Goal: Obtain resource: Download file/media

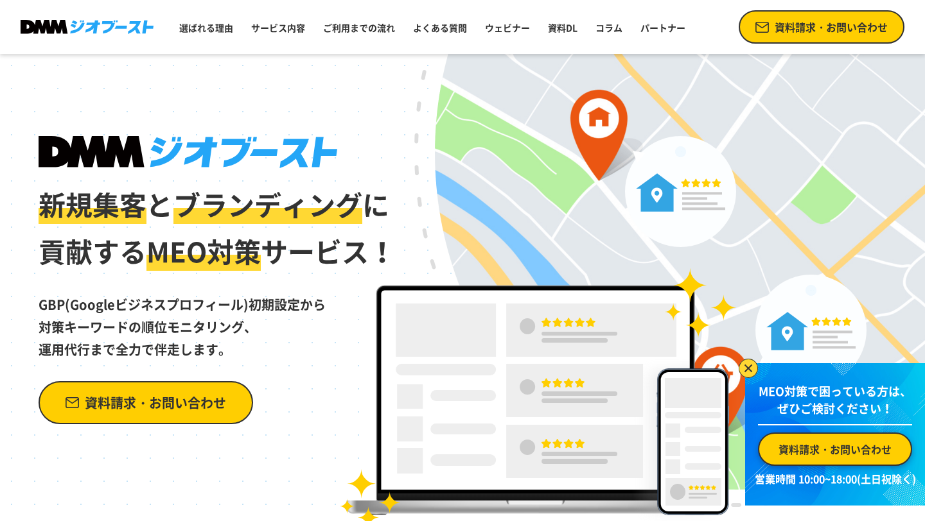
click at [237, 241] on span "MEO対策" at bounding box center [203, 251] width 114 height 40
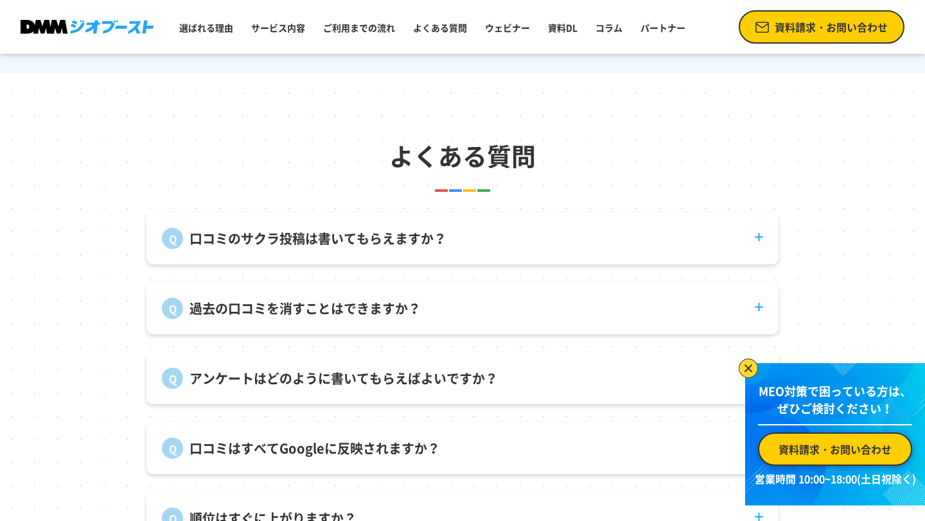
scroll to position [4420, 0]
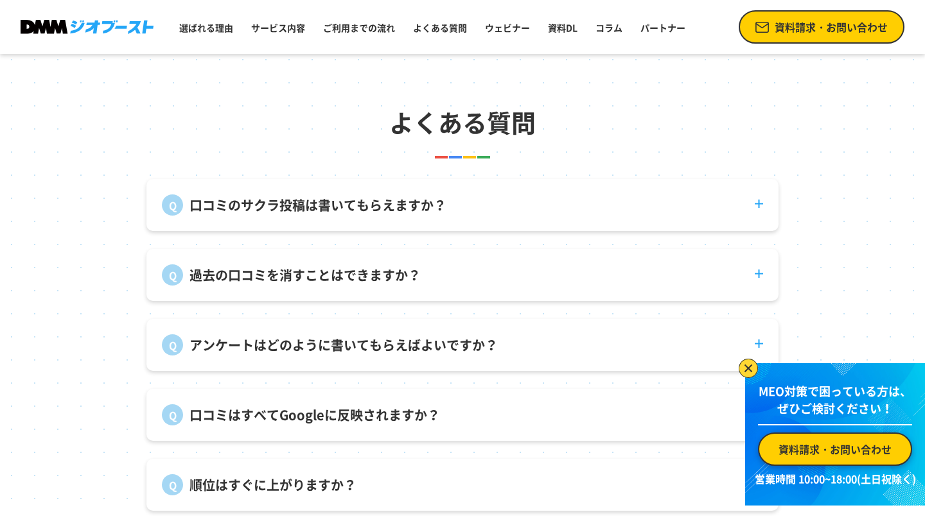
click at [761, 201] on dt "口コミのサクラ投稿は書いてもらえますか？" at bounding box center [462, 197] width 632 height 37
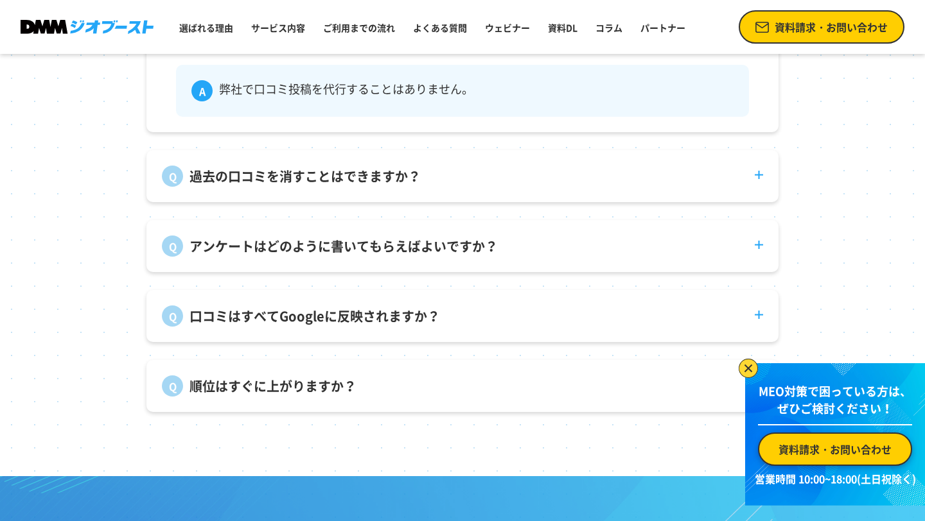
scroll to position [4587, 0]
click at [749, 168] on dt "過去の口コミを消すことはできますか？" at bounding box center [462, 168] width 632 height 37
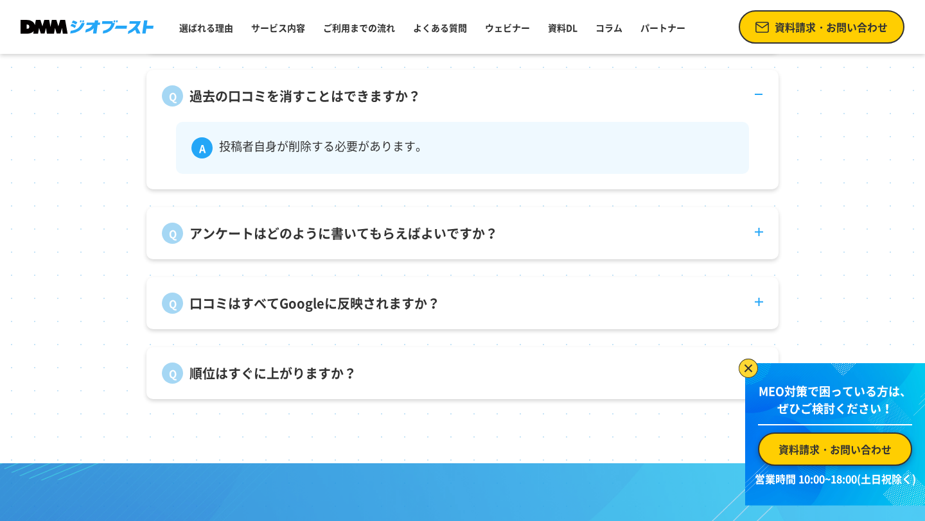
scroll to position [4691, 0]
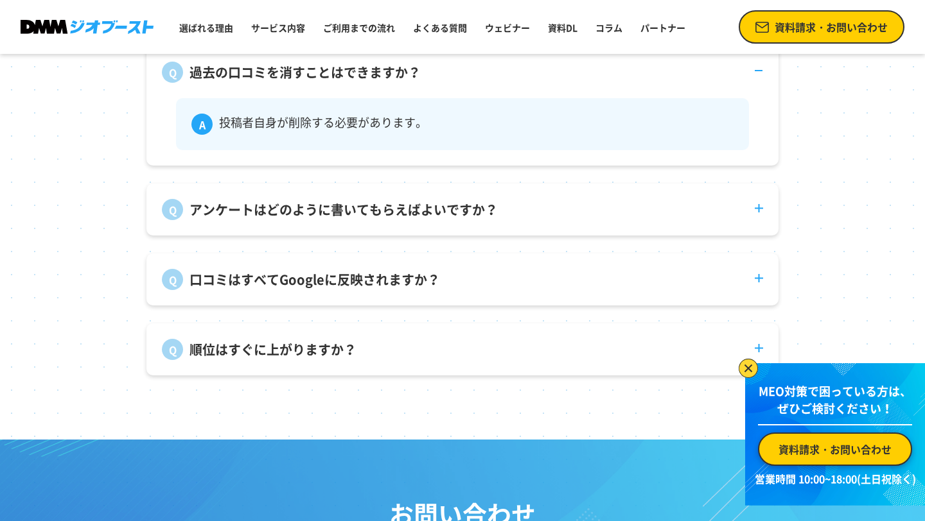
click at [709, 214] on dt "アンケートはどのように書いてもらえばよいですか？" at bounding box center [462, 202] width 632 height 37
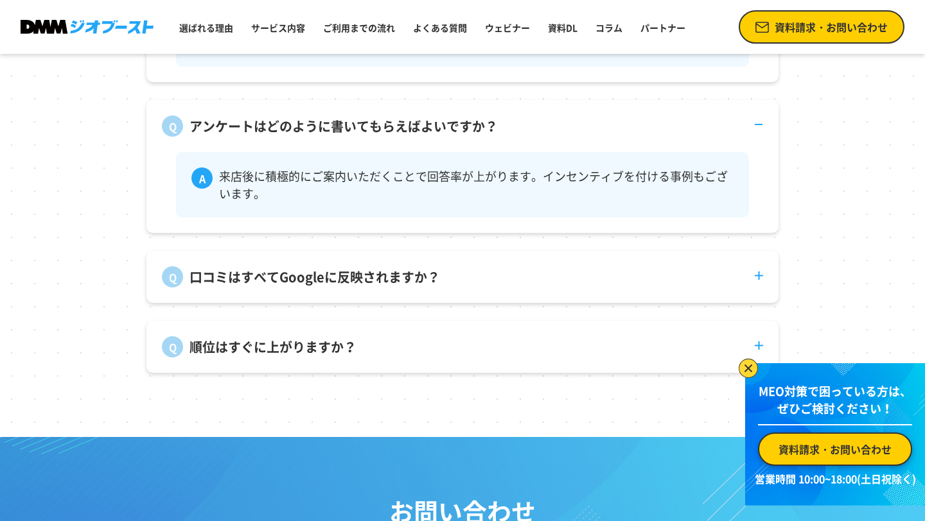
scroll to position [4786, 0]
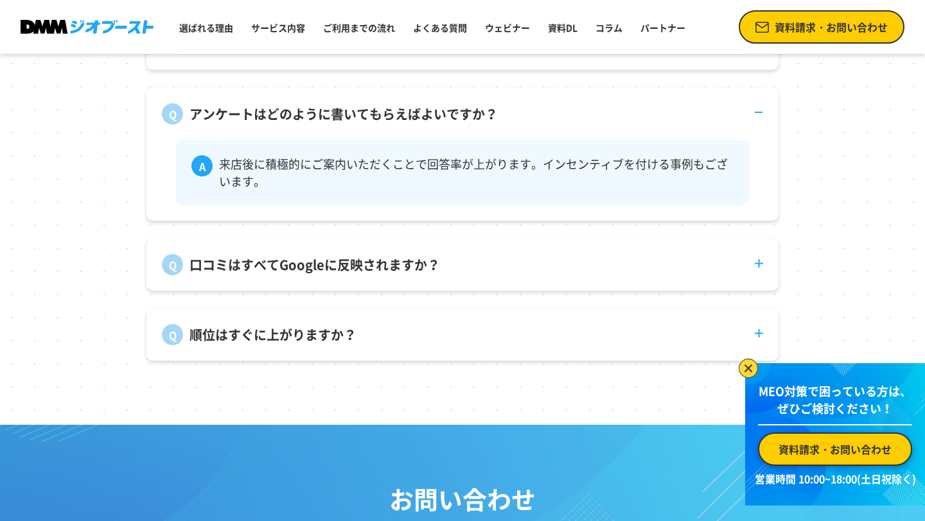
click at [624, 270] on dt "口コミはすべてGoogleに反映されますか？" at bounding box center [462, 257] width 632 height 37
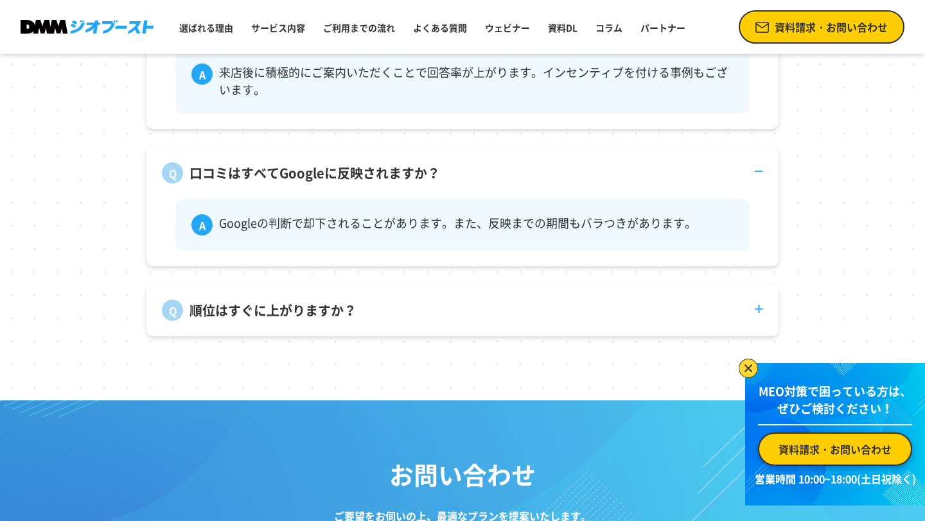
scroll to position [4879, 0]
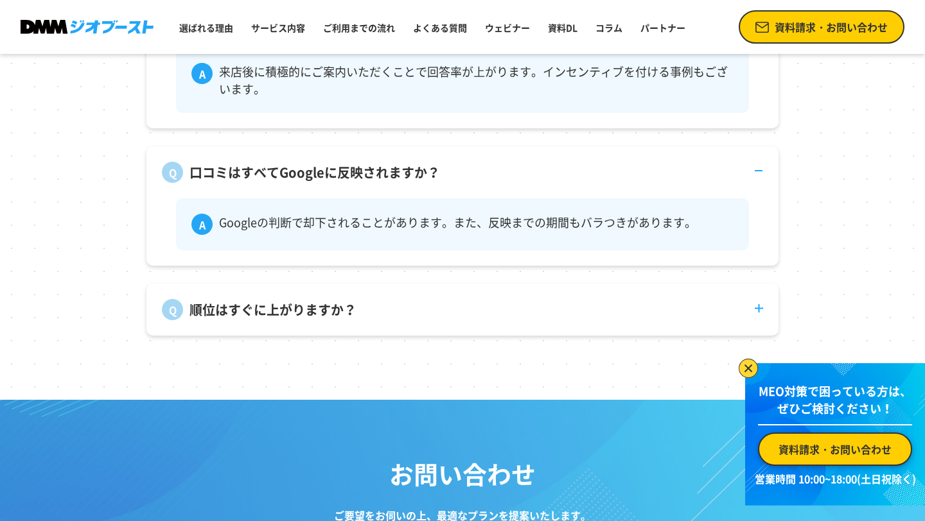
click at [621, 320] on dt "順位はすぐに上がりますか？" at bounding box center [462, 302] width 632 height 37
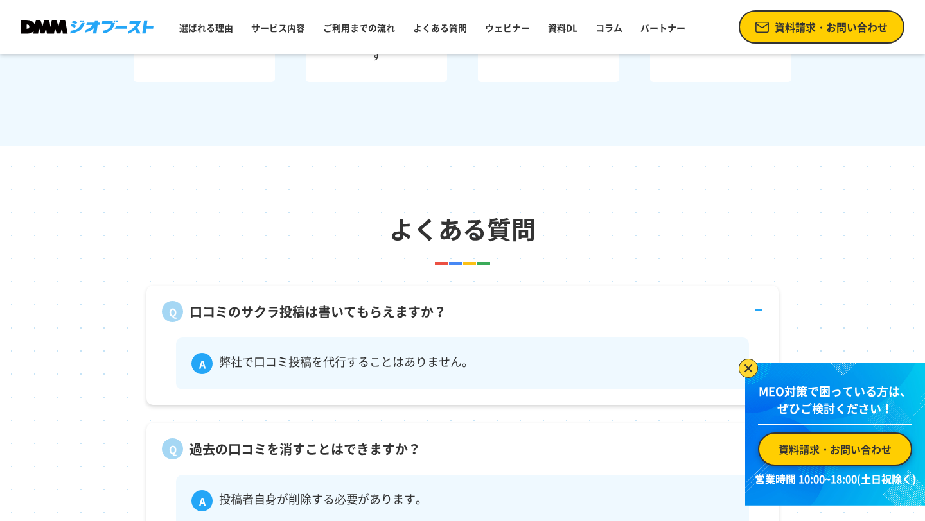
scroll to position [3982, 0]
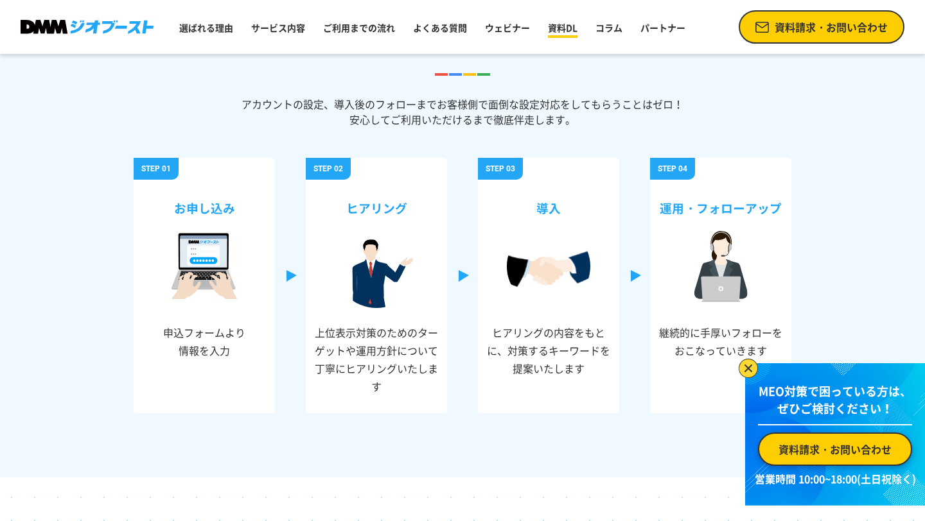
click at [566, 31] on link "資料DL" at bounding box center [563, 27] width 40 height 23
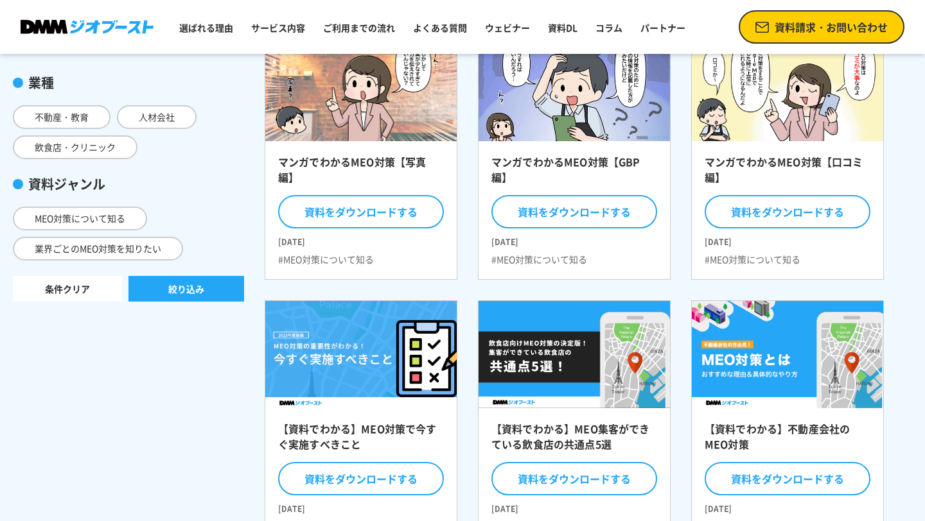
scroll to position [107, 0]
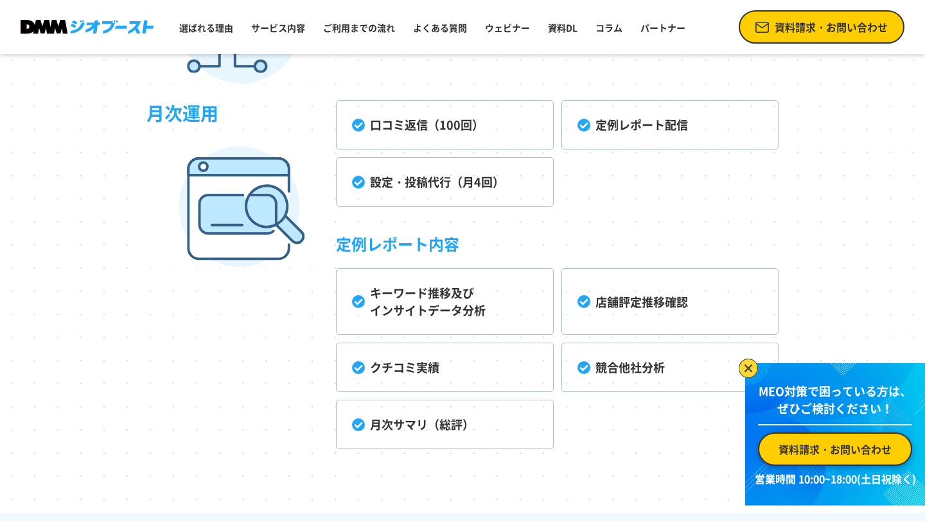
scroll to position [3461, 0]
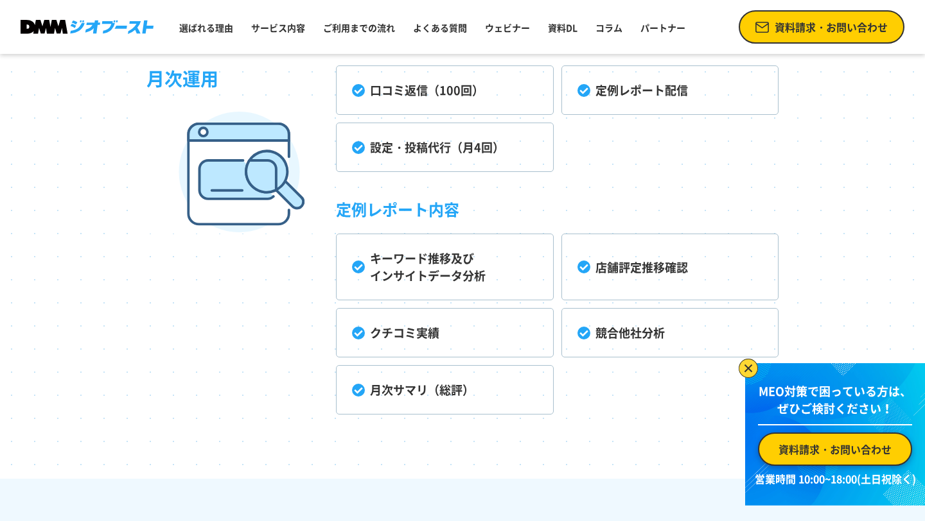
click at [452, 93] on li "口コミ返信（100回）" at bounding box center [444, 89] width 217 height 49
